Goal: Task Accomplishment & Management: Manage account settings

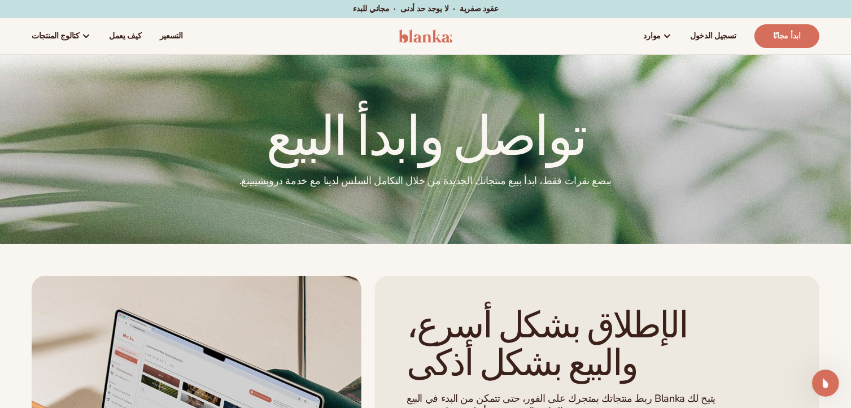
scroll to position [2, 0]
click at [728, 32] on font "تسجيل الدخول" at bounding box center [713, 35] width 46 height 11
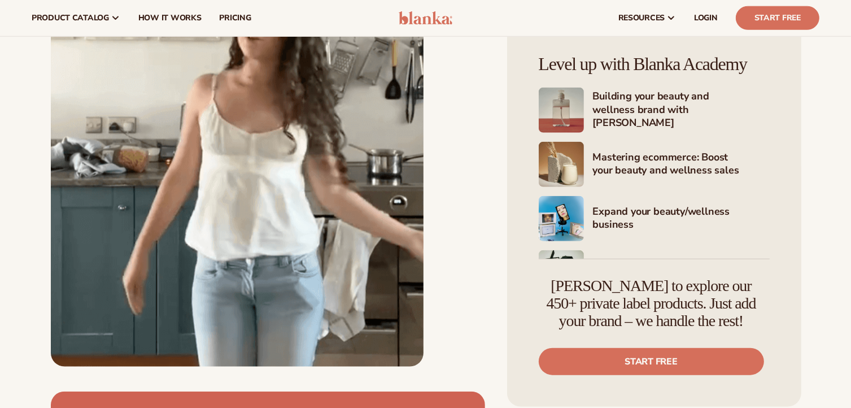
scroll to position [35223, 0]
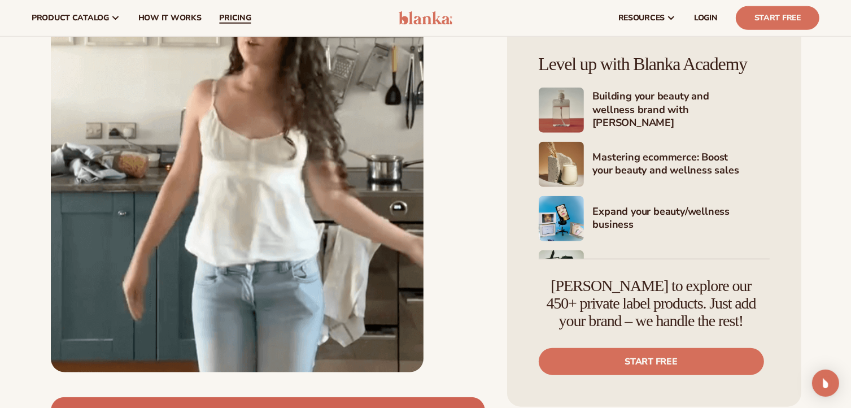
click at [244, 19] on span "pricing" at bounding box center [235, 18] width 32 height 9
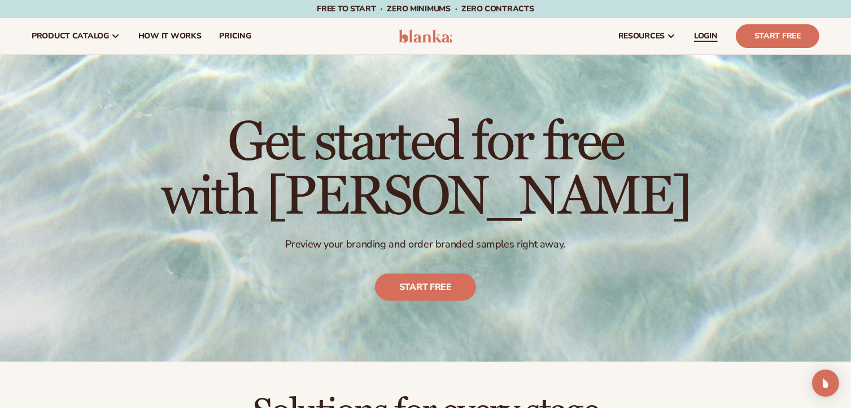
click at [701, 30] on link "LOGIN" at bounding box center [706, 36] width 42 height 36
